Goal: Task Accomplishment & Management: Use online tool/utility

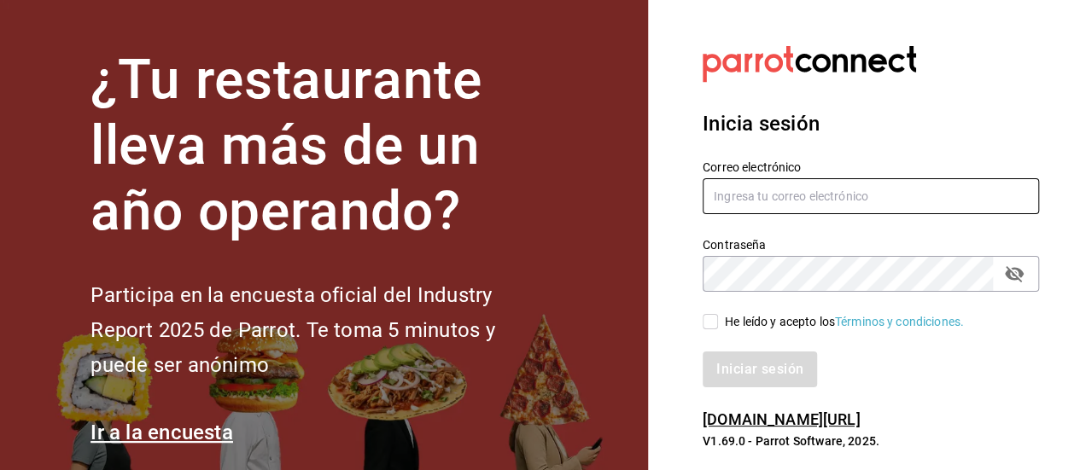
type input "julio.hdz@grupocosteno.com"
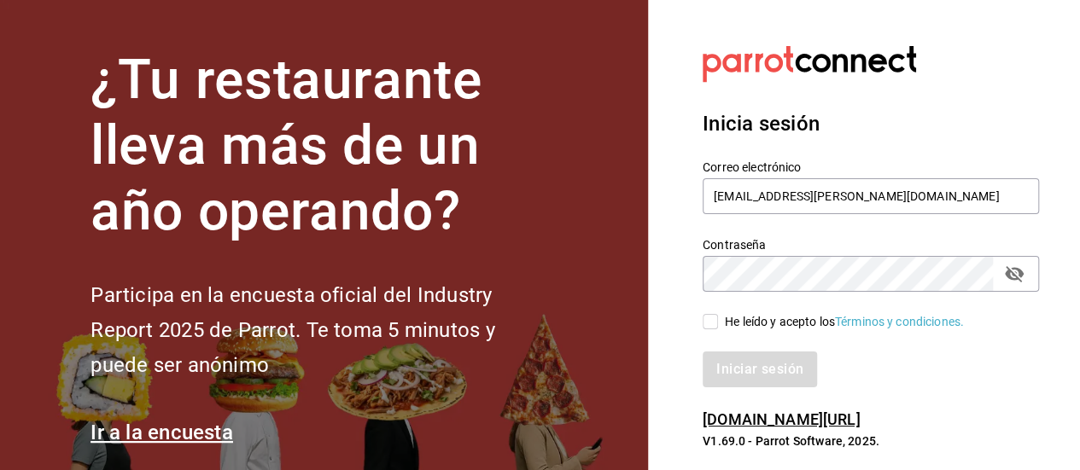
click at [705, 322] on input "He leído y acepto los Términos y condiciones." at bounding box center [710, 321] width 15 height 15
checkbox input "true"
click at [703, 352] on button "Iniciar sesión" at bounding box center [760, 370] width 114 height 36
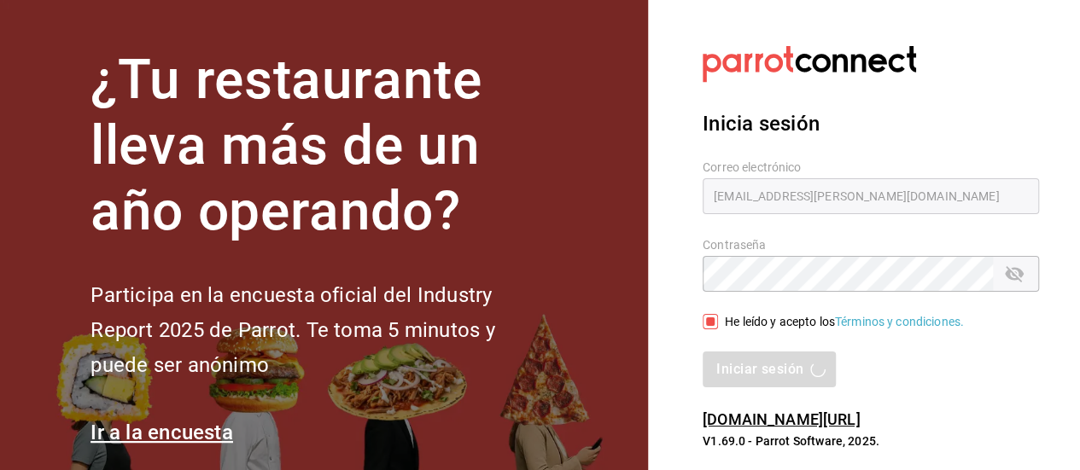
click at [676, 307] on section "Datos incorrectos. Verifica que tu Correo o Contraseña estén bien escritos. Ini…" at bounding box center [864, 248] width 432 height 496
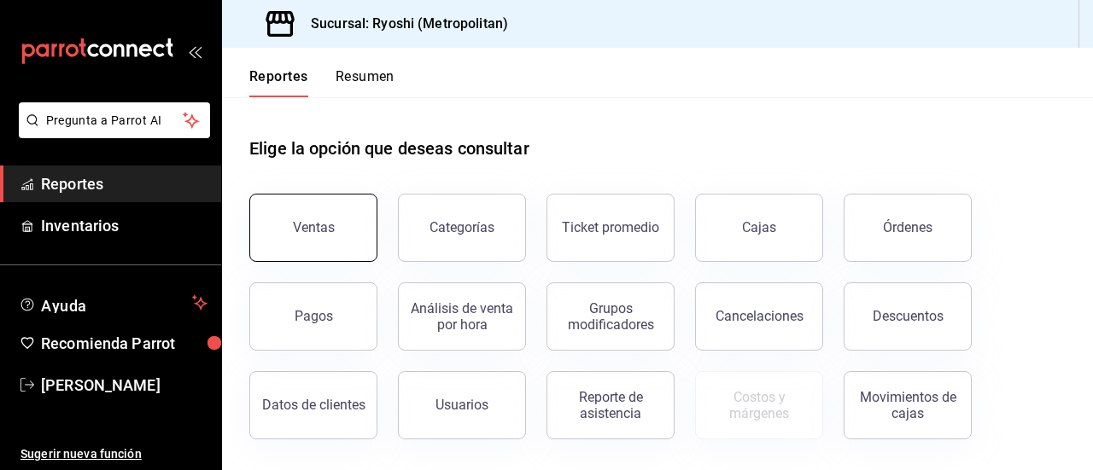
click at [300, 212] on button "Ventas" at bounding box center [313, 228] width 128 height 68
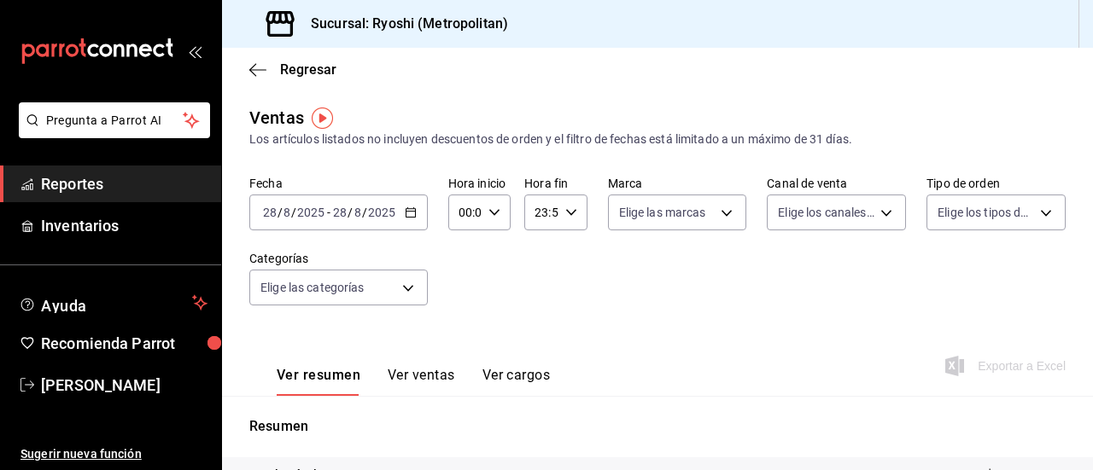
click at [408, 207] on icon "button" at bounding box center [411, 213] width 12 height 12
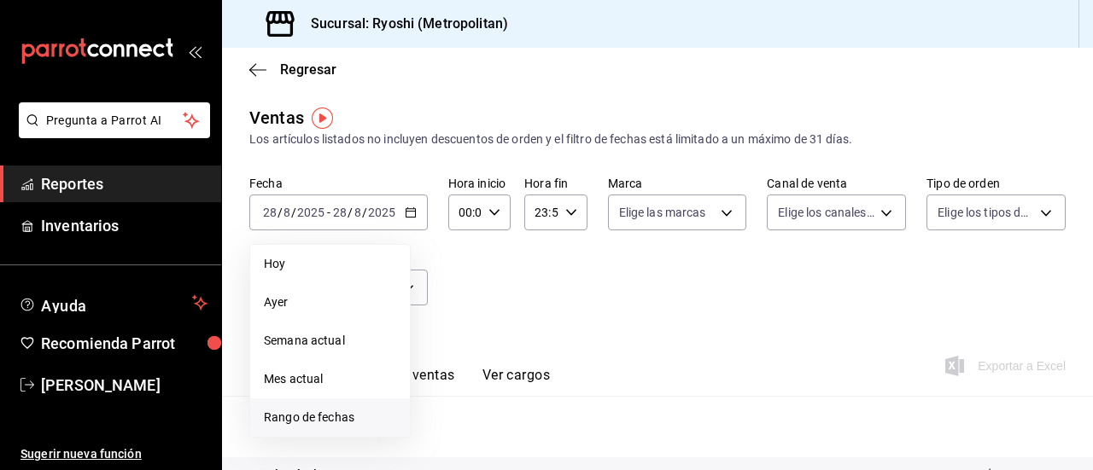
click at [295, 419] on span "Rango de fechas" at bounding box center [330, 418] width 132 height 18
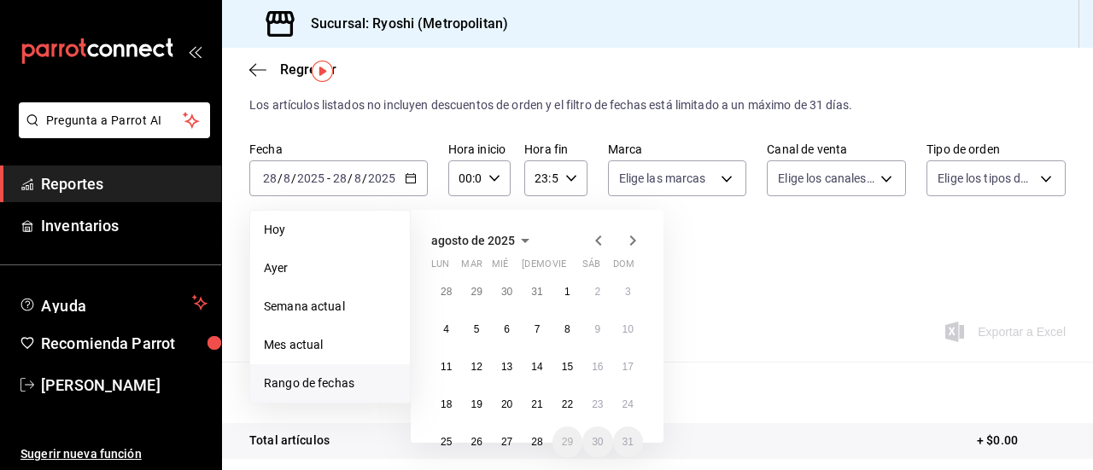
scroll to position [68, 0]
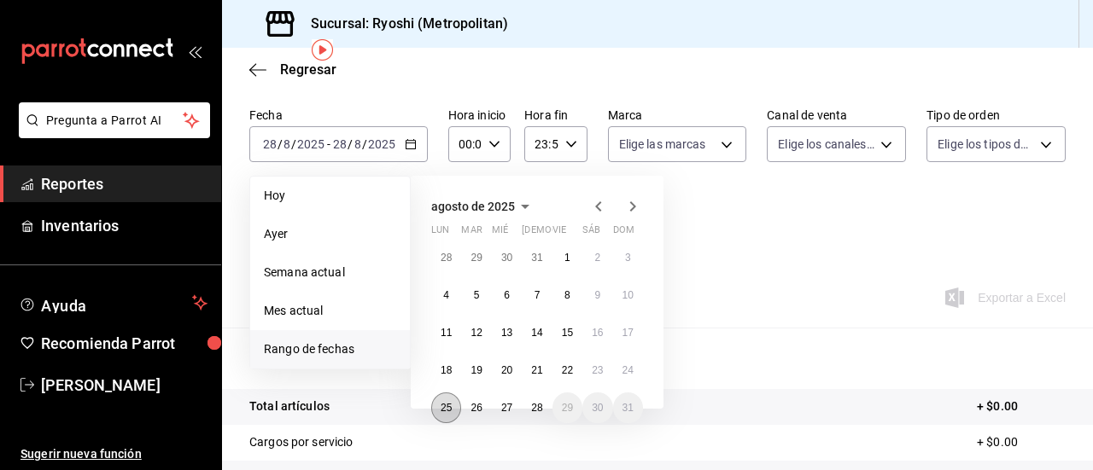
click at [446, 412] on abbr "25" at bounding box center [445, 408] width 11 height 12
click at [543, 411] on button "28" at bounding box center [537, 408] width 30 height 31
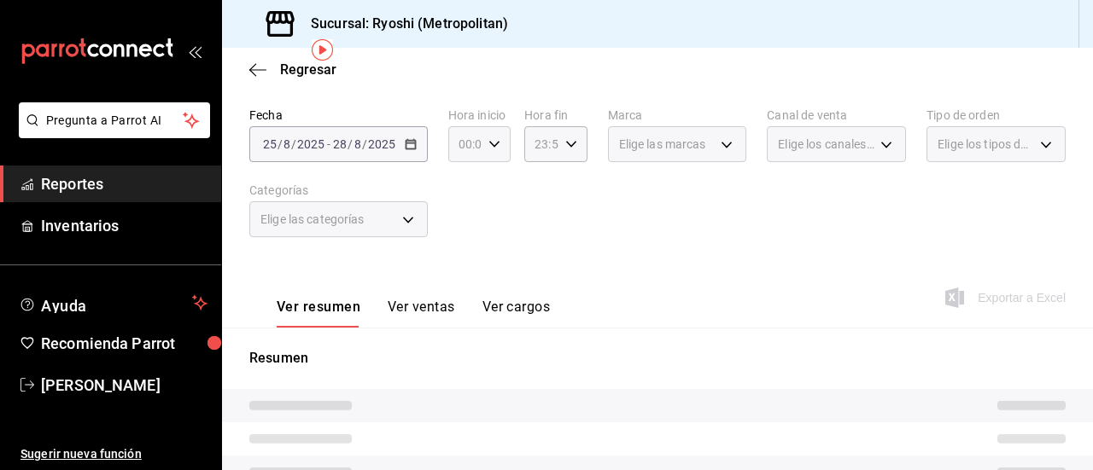
click at [493, 133] on div "00:00 Hora inicio" at bounding box center [479, 144] width 62 height 36
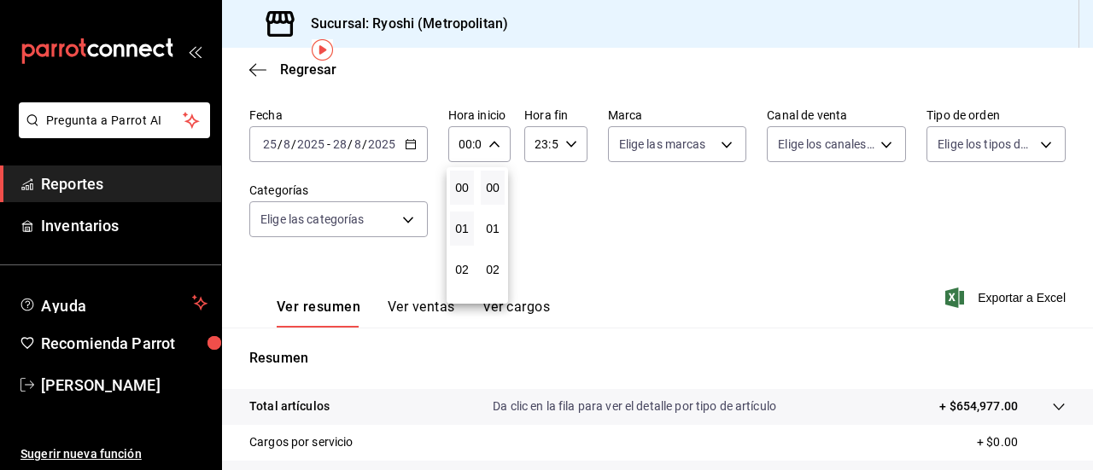
click at [452, 231] on button "01" at bounding box center [462, 229] width 24 height 34
type input "01:00"
click at [461, 262] on span "05" at bounding box center [461, 256] width 3 height 14
type input "05:00"
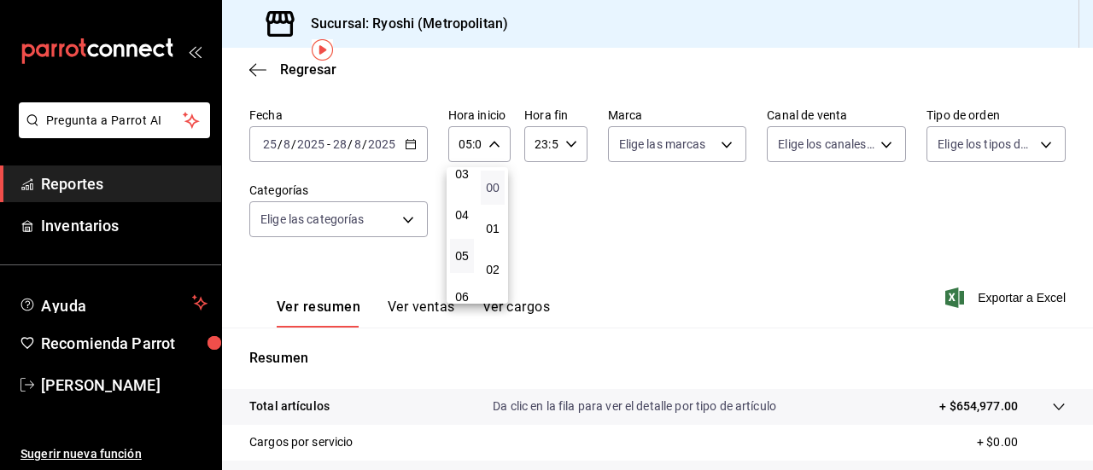
click at [491, 192] on span "00" at bounding box center [492, 188] width 3 height 14
click at [567, 134] on div at bounding box center [546, 235] width 1093 height 470
click at [567, 140] on icon "button" at bounding box center [571, 144] width 12 height 12
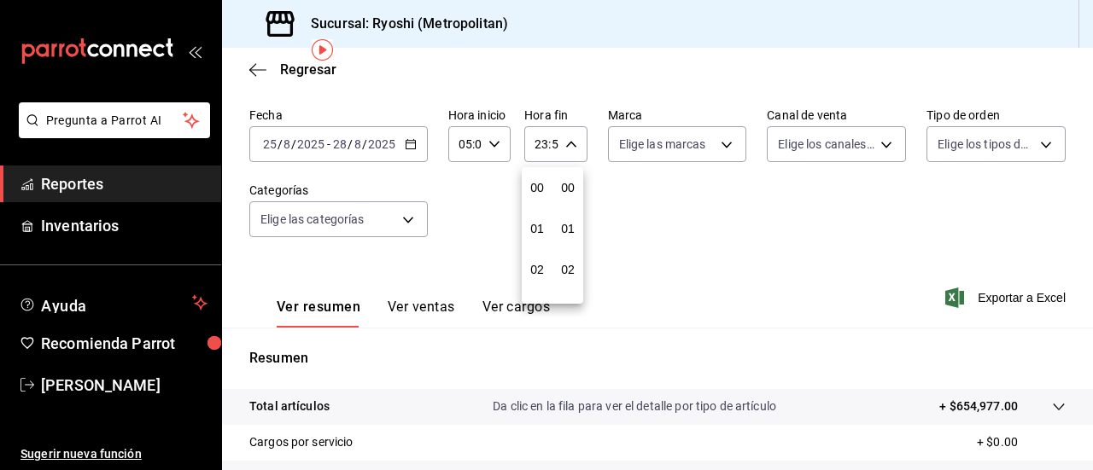
scroll to position [2322, 0]
click at [537, 238] on span "22" at bounding box center [536, 243] width 3 height 14
type input "22:59"
click at [535, 187] on span "05" at bounding box center [536, 188] width 3 height 14
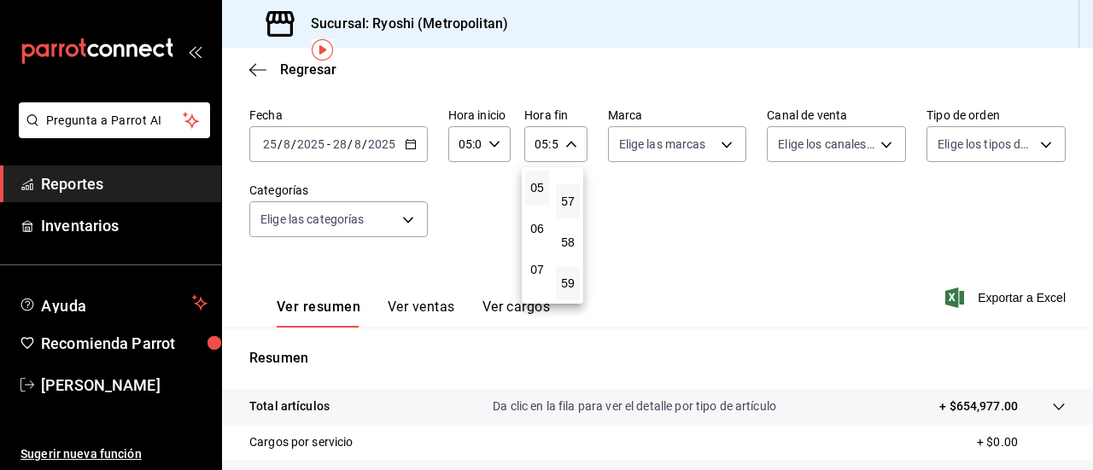
click at [572, 209] on button "57" at bounding box center [568, 201] width 24 height 34
type input "05:57"
click at [569, 184] on span "00" at bounding box center [567, 188] width 3 height 14
type input "05:00"
click at [731, 227] on div at bounding box center [546, 235] width 1093 height 470
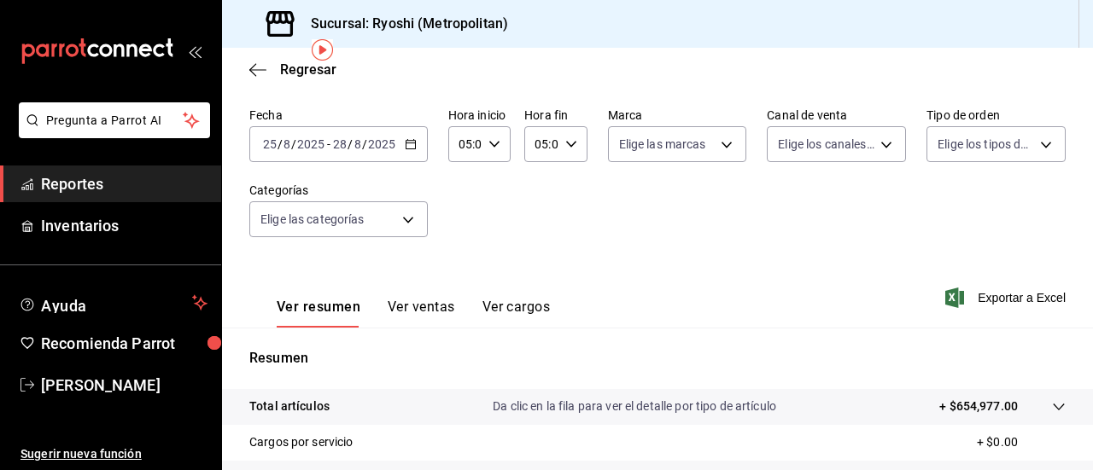
click at [426, 303] on button "Ver ventas" at bounding box center [421, 313] width 67 height 29
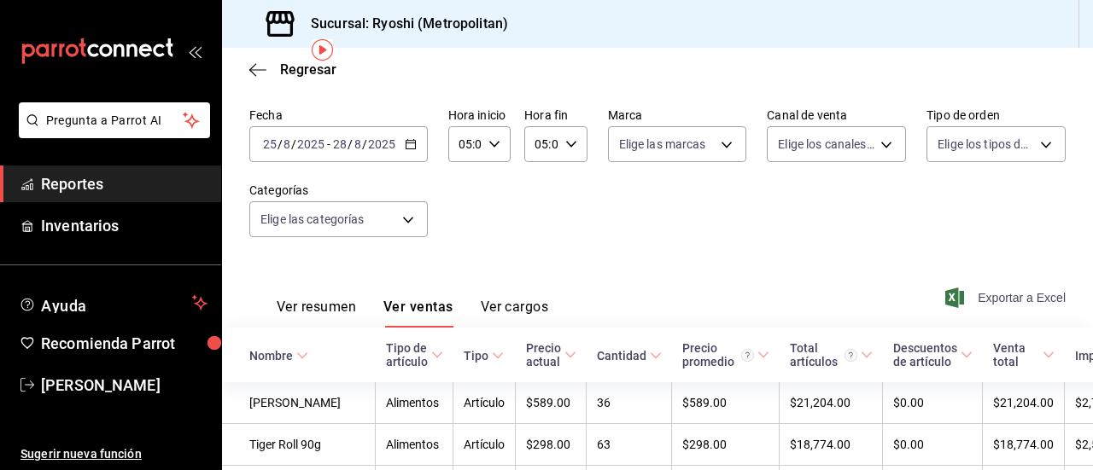
click at [999, 306] on span "Exportar a Excel" at bounding box center [1006, 298] width 117 height 20
